Goal: Task Accomplishment & Management: Complete application form

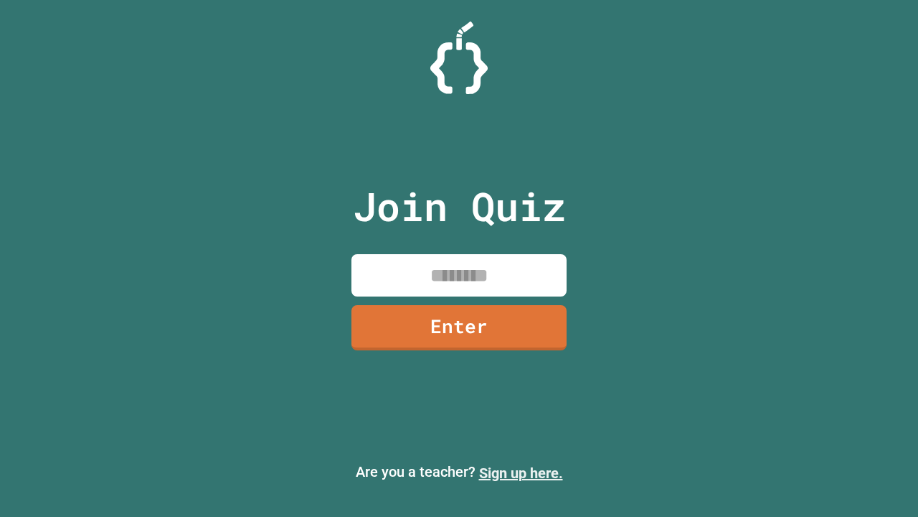
click at [521, 473] on link "Sign up here." at bounding box center [521, 472] width 84 height 17
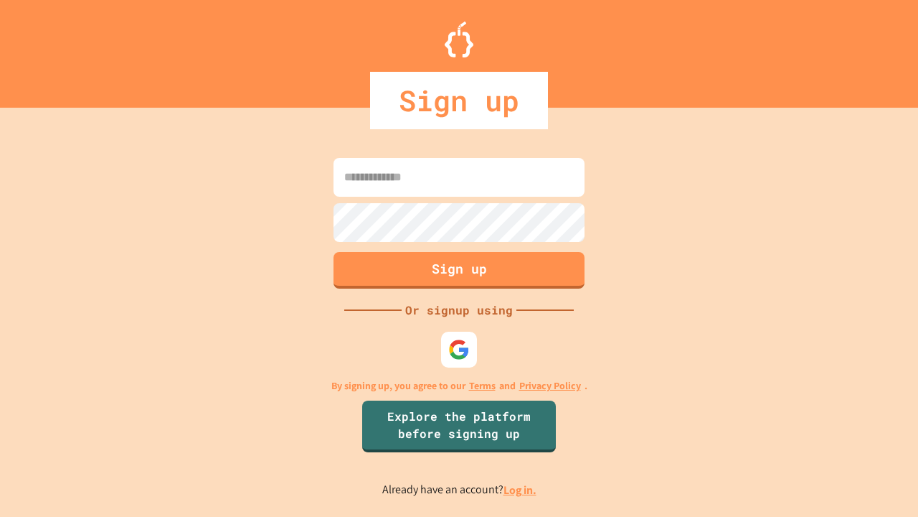
click at [521, 489] on link "Log in." at bounding box center [520, 489] width 33 height 15
